Goal: Task Accomplishment & Management: Manage account settings

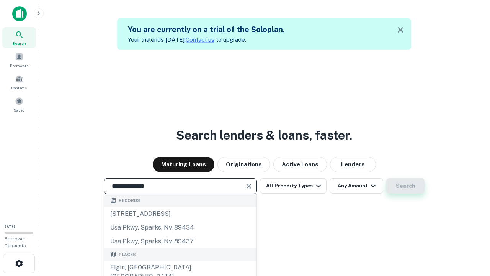
type input "**********"
click at [405, 186] on button "Search" at bounding box center [405, 185] width 38 height 15
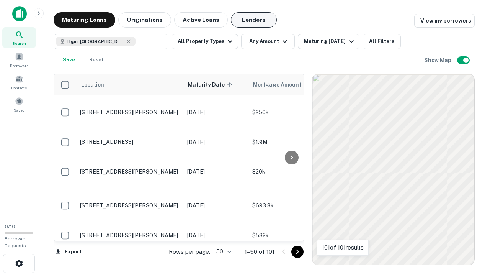
click at [254, 20] on button "Lenders" at bounding box center [254, 19] width 46 height 15
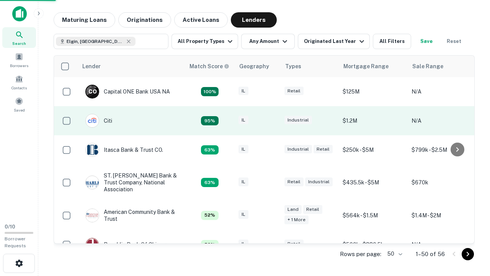
click at [272, 121] on div "IL" at bounding box center [257, 121] width 38 height 10
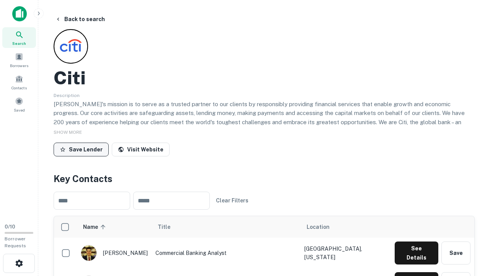
click at [81, 149] on button "Save Lender" at bounding box center [81, 149] width 55 height 14
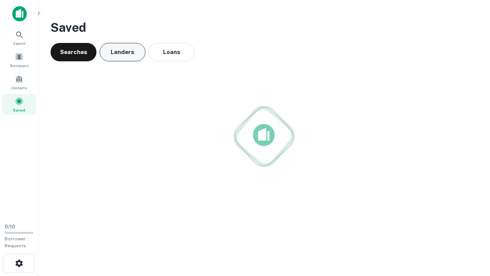
click at [122, 52] on button "Lenders" at bounding box center [123, 52] width 46 height 18
